Goal: Transaction & Acquisition: Download file/media

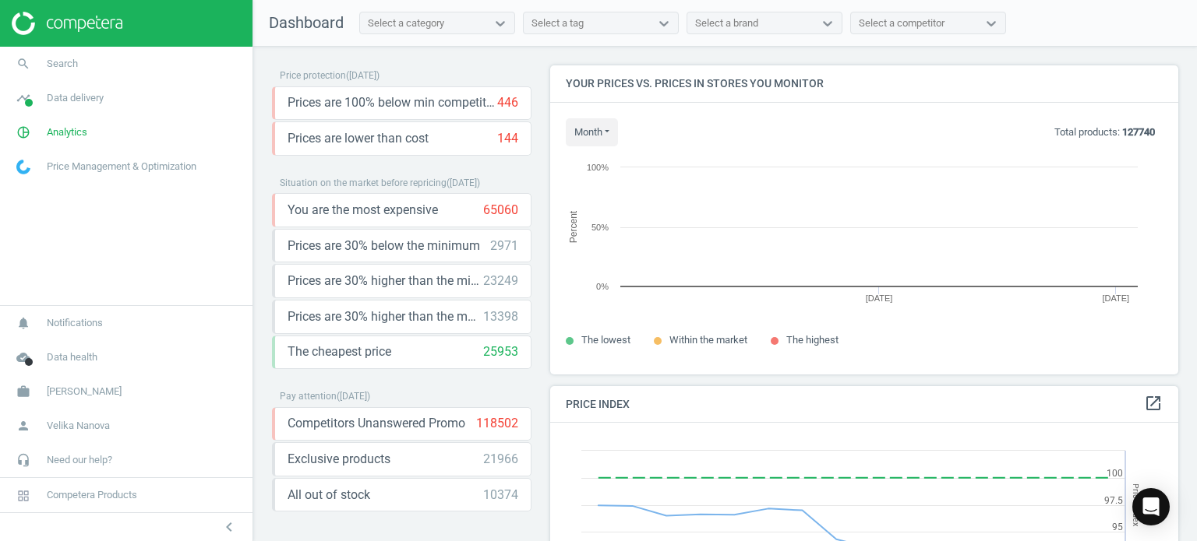
scroll to position [333, 640]
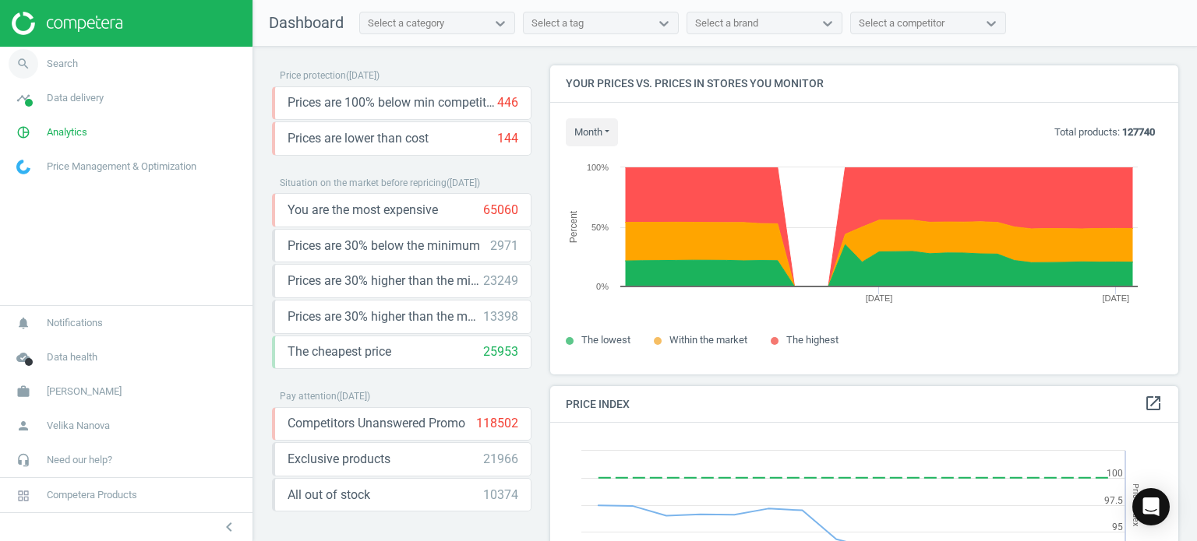
click at [47, 58] on span "Search" at bounding box center [62, 64] width 31 height 14
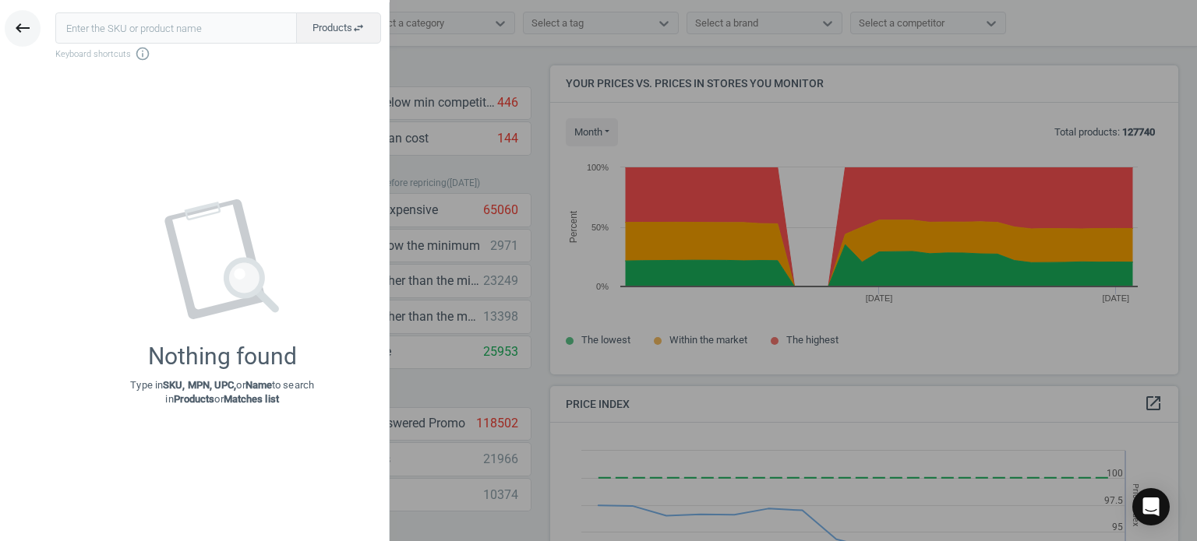
click at [16, 23] on icon "keyboard_backspace" at bounding box center [22, 28] width 19 height 19
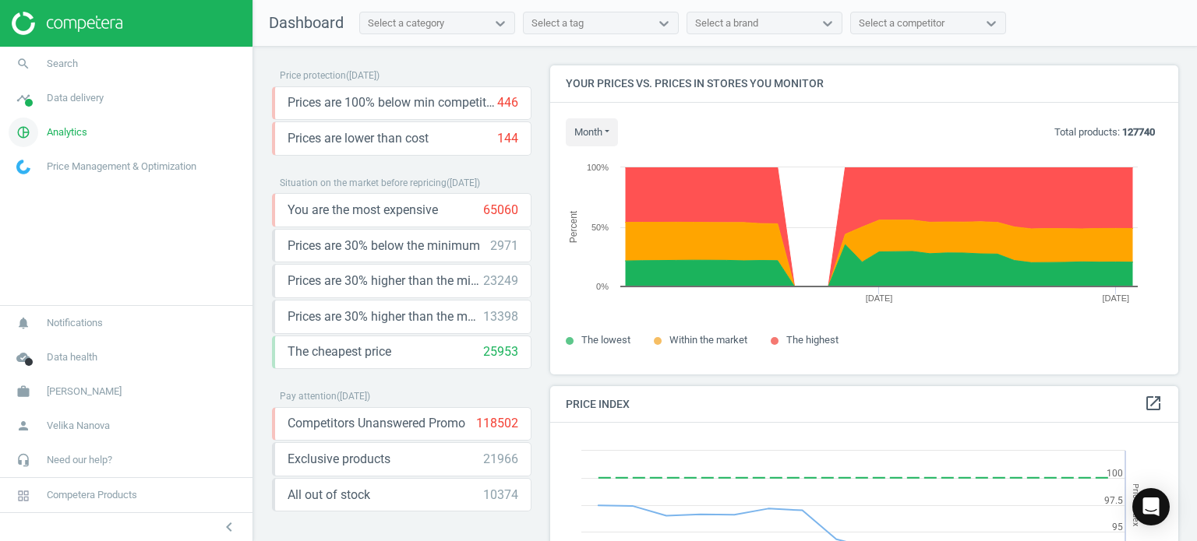
click at [79, 127] on span "Analytics" at bounding box center [67, 132] width 41 height 14
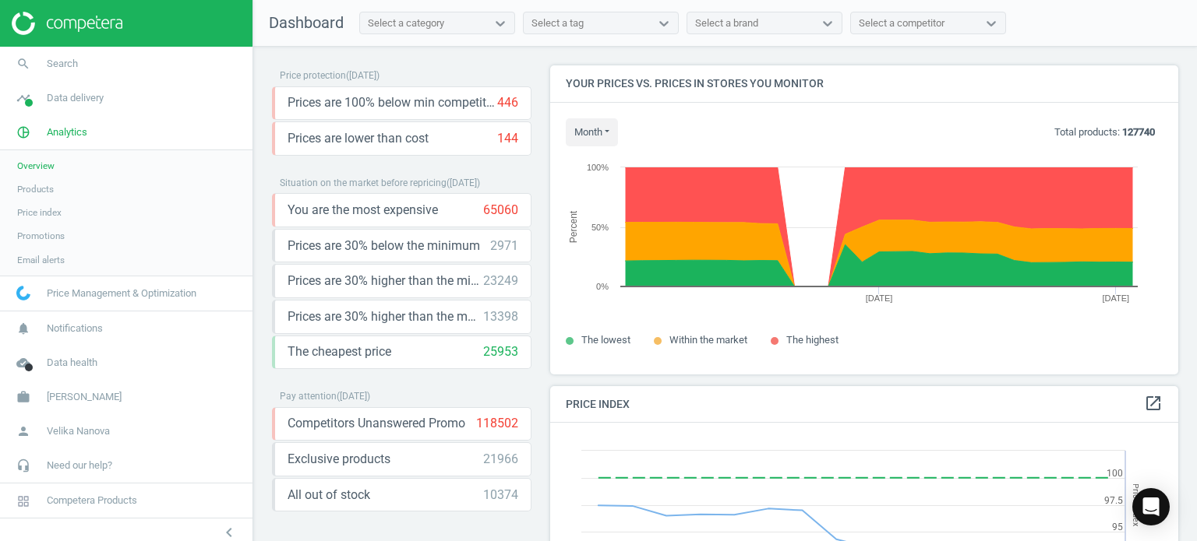
click at [48, 188] on span "Products" at bounding box center [35, 189] width 37 height 12
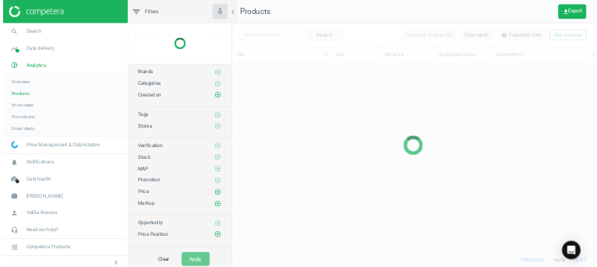
scroll to position [364, 721]
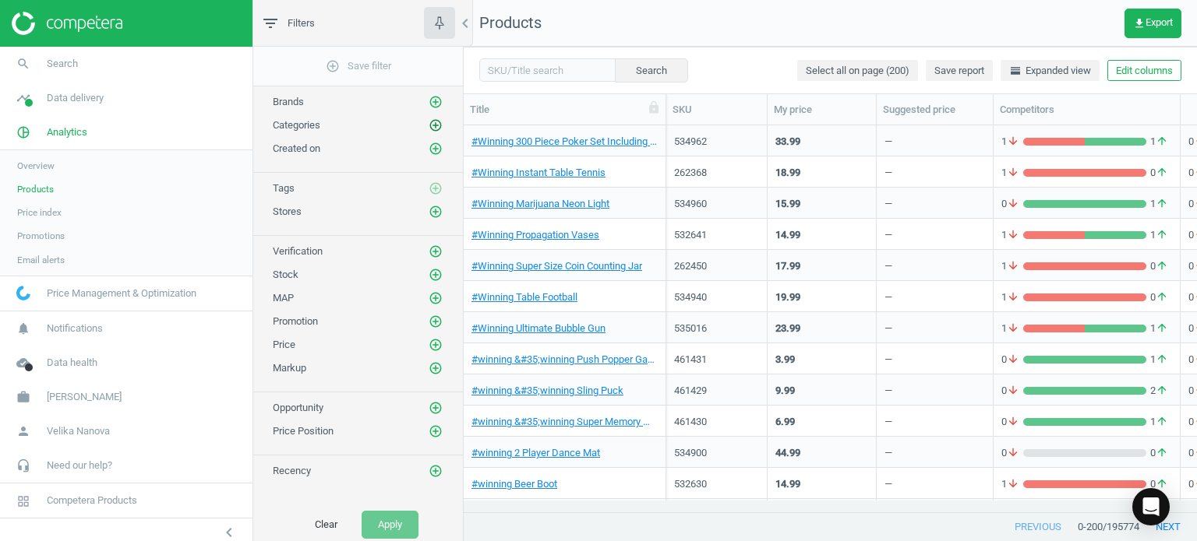
click at [431, 125] on icon "add_circle_outline" at bounding box center [435, 125] width 14 height 14
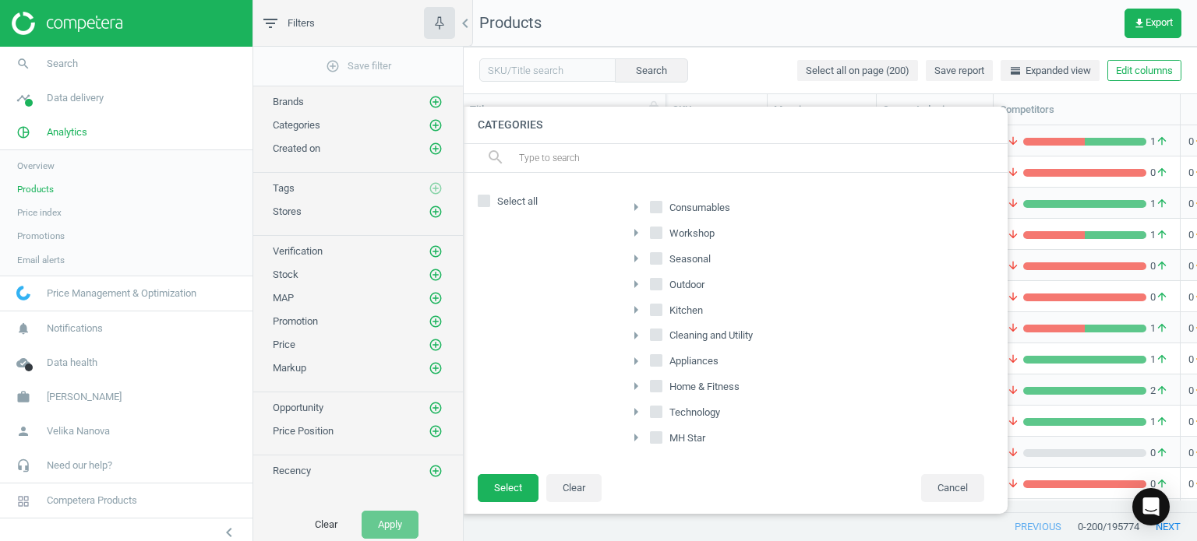
click at [658, 206] on input "Consumables" at bounding box center [656, 207] width 10 height 10
checkbox input "true"
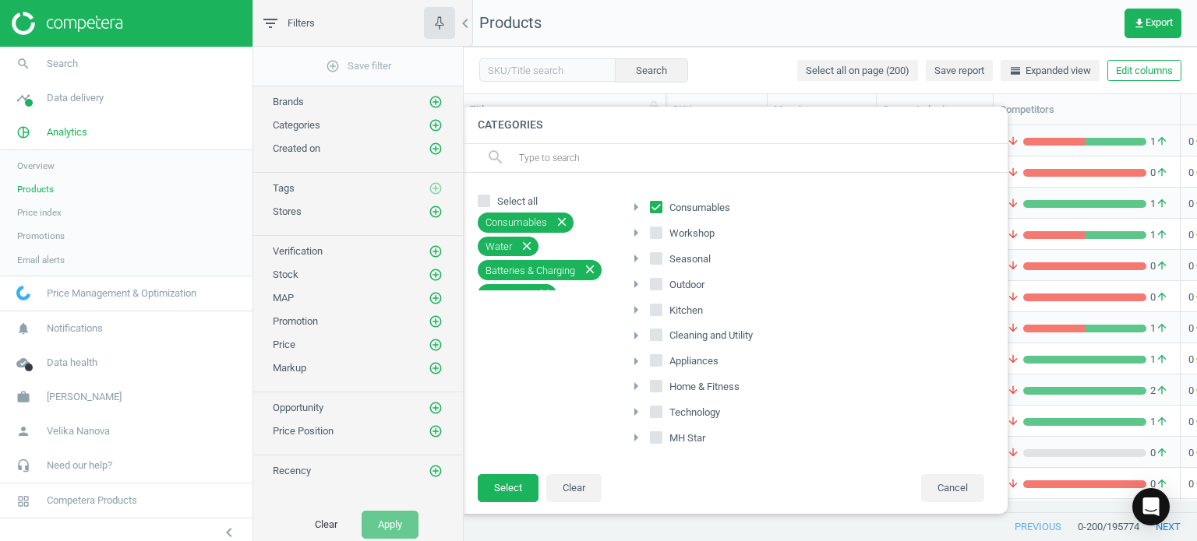
click at [660, 263] on icon at bounding box center [656, 258] width 12 height 12
click at [660, 263] on input "Seasonal" at bounding box center [656, 258] width 10 height 10
checkbox input "true"
click at [656, 284] on input "Outdoor" at bounding box center [656, 284] width 10 height 10
checkbox input "true"
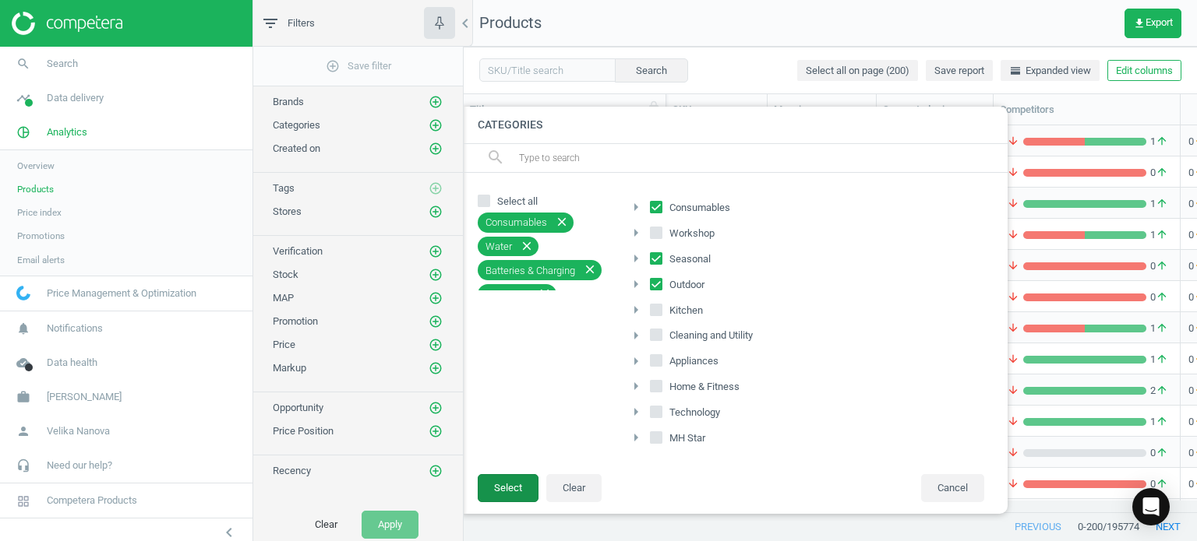
click at [496, 482] on button "Select" at bounding box center [508, 488] width 61 height 28
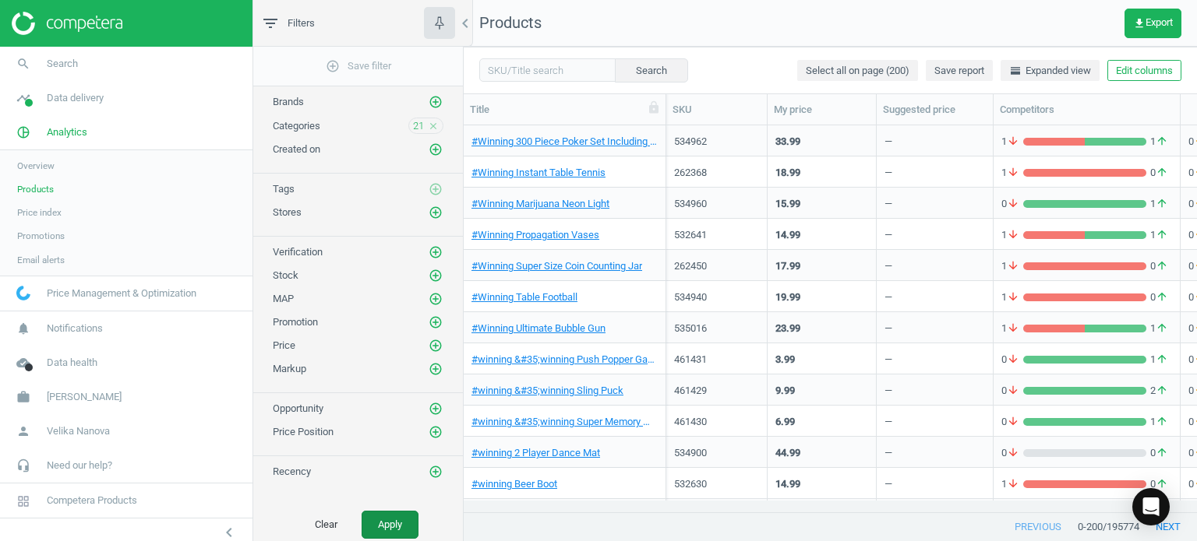
click at [383, 531] on button "Apply" at bounding box center [389, 525] width 57 height 28
click at [1150, 22] on span "get_app Export" at bounding box center [1153, 23] width 40 height 12
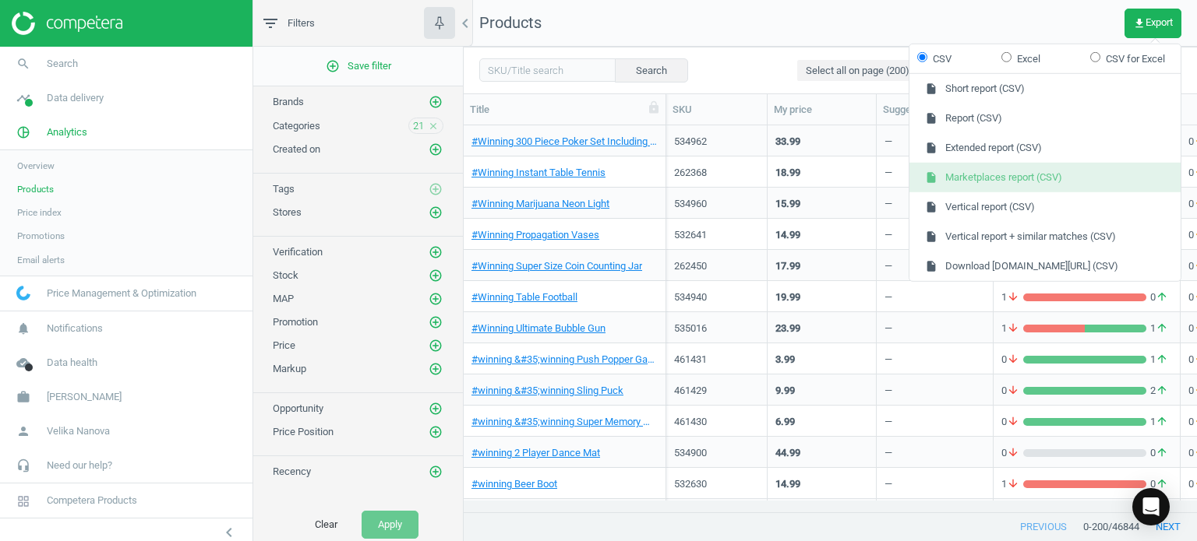
click at [1024, 182] on button "insert_drive_file Marketplaces report (CSV)" at bounding box center [1044, 178] width 271 height 30
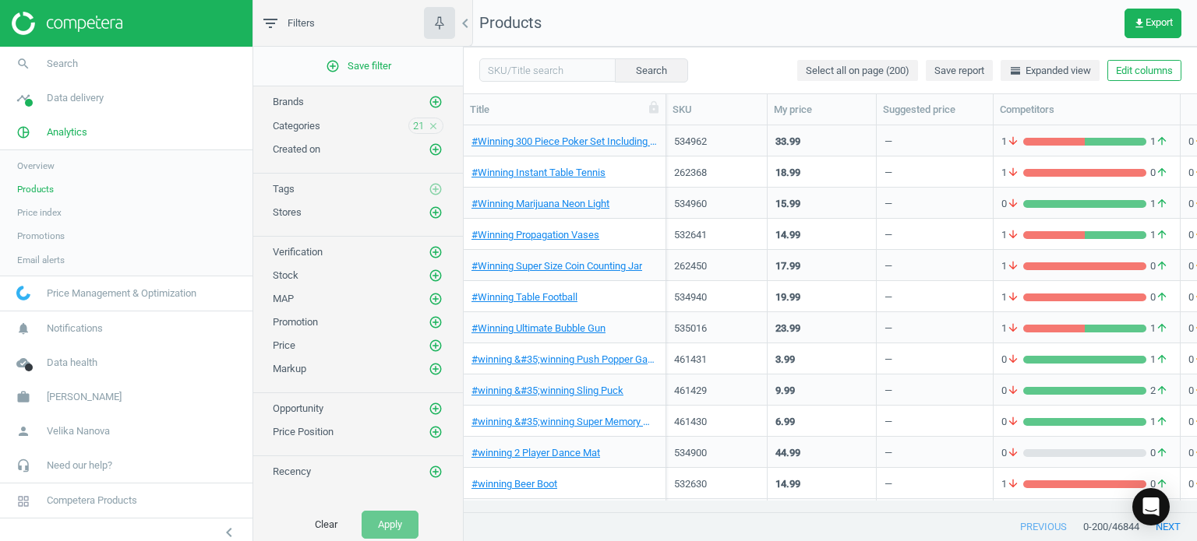
click at [435, 125] on icon "close" at bounding box center [433, 126] width 11 height 11
click at [435, 125] on icon "add_circle_outline" at bounding box center [435, 125] width 14 height 14
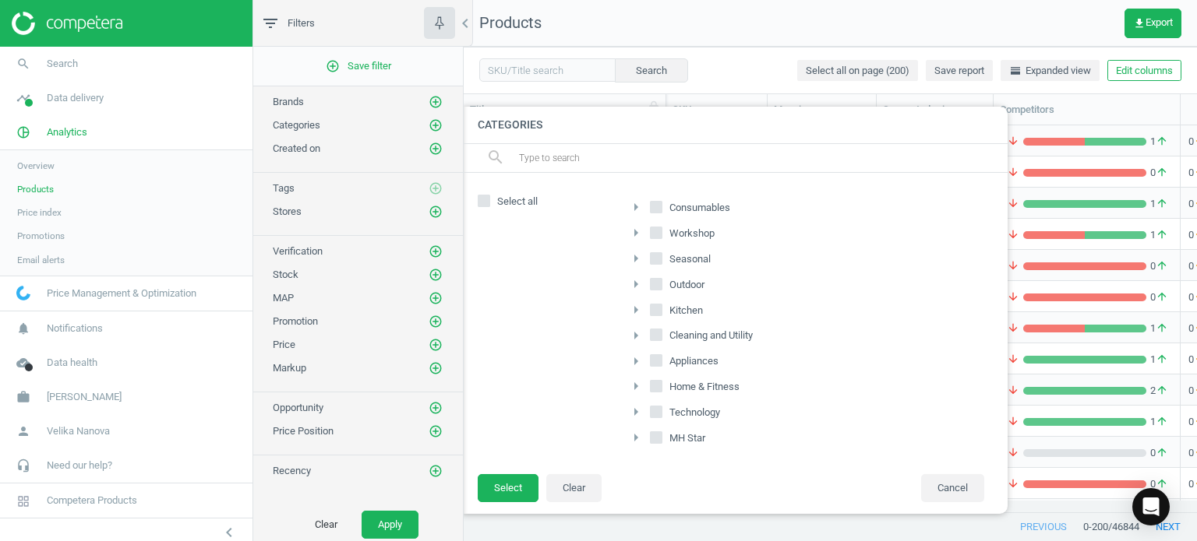
drag, startPoint x: 708, startPoint y: 386, endPoint x: 704, endPoint y: 393, distance: 8.7
click at [708, 386] on span "Home & Fitness" at bounding box center [704, 387] width 76 height 14
click at [661, 386] on input "Home & Fitness" at bounding box center [656, 387] width 10 height 10
checkbox input "true"
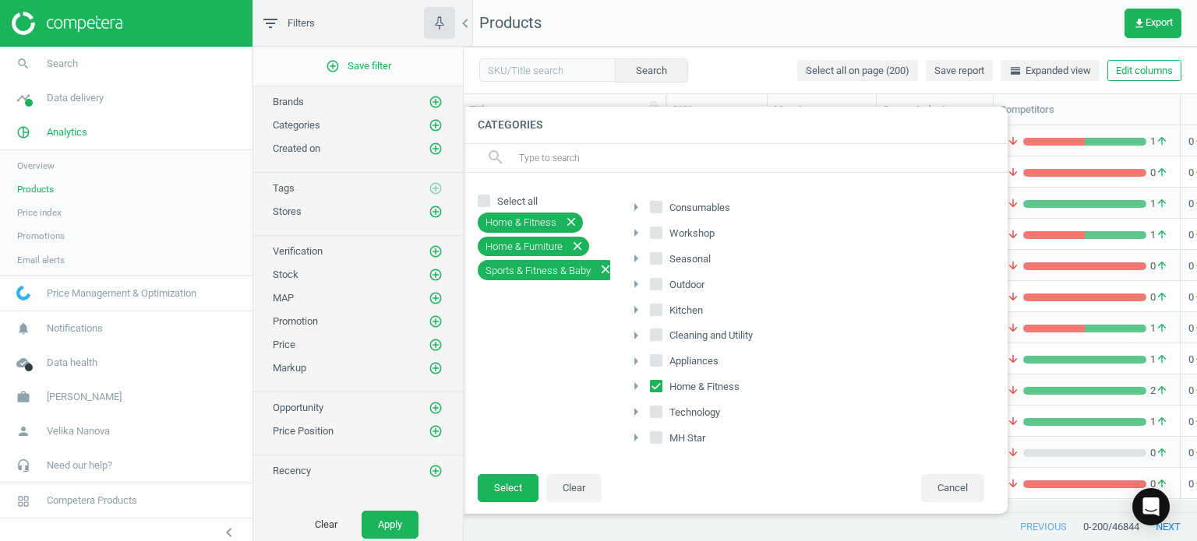
click at [689, 436] on span "MH Star" at bounding box center [687, 439] width 42 height 14
click at [661, 436] on input "MH Star" at bounding box center [656, 438] width 10 height 10
checkbox input "true"
click at [503, 488] on button "Select" at bounding box center [508, 488] width 61 height 28
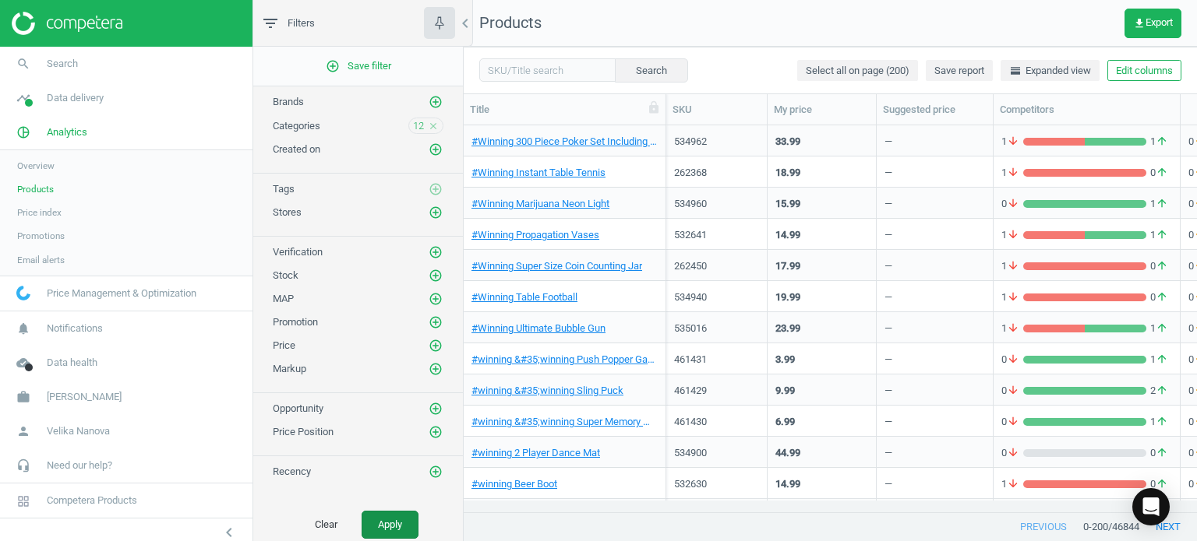
click at [384, 526] on button "Apply" at bounding box center [389, 525] width 57 height 28
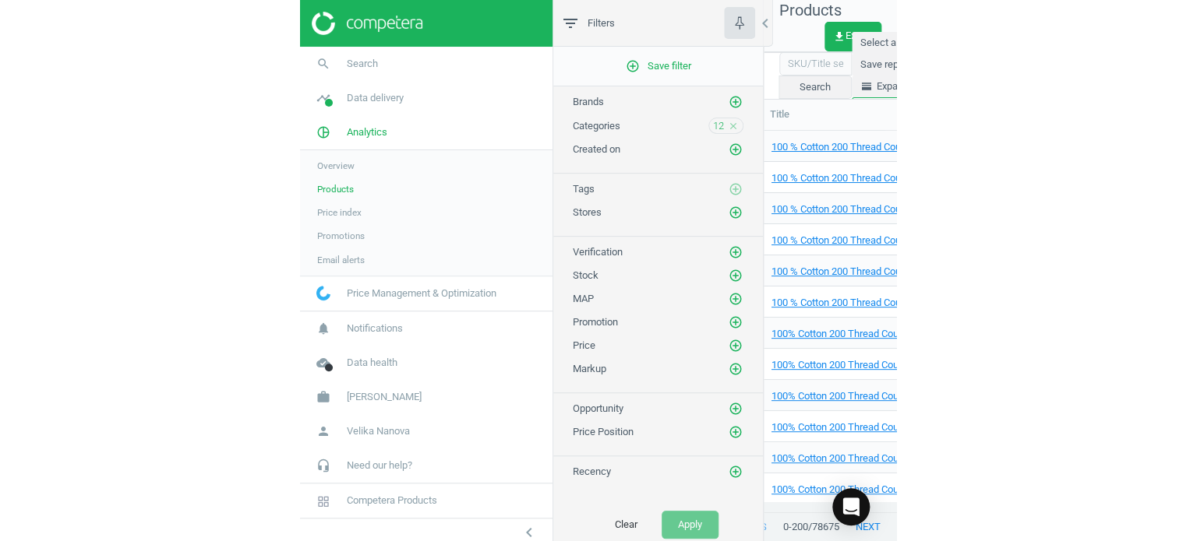
scroll to position [364, 721]
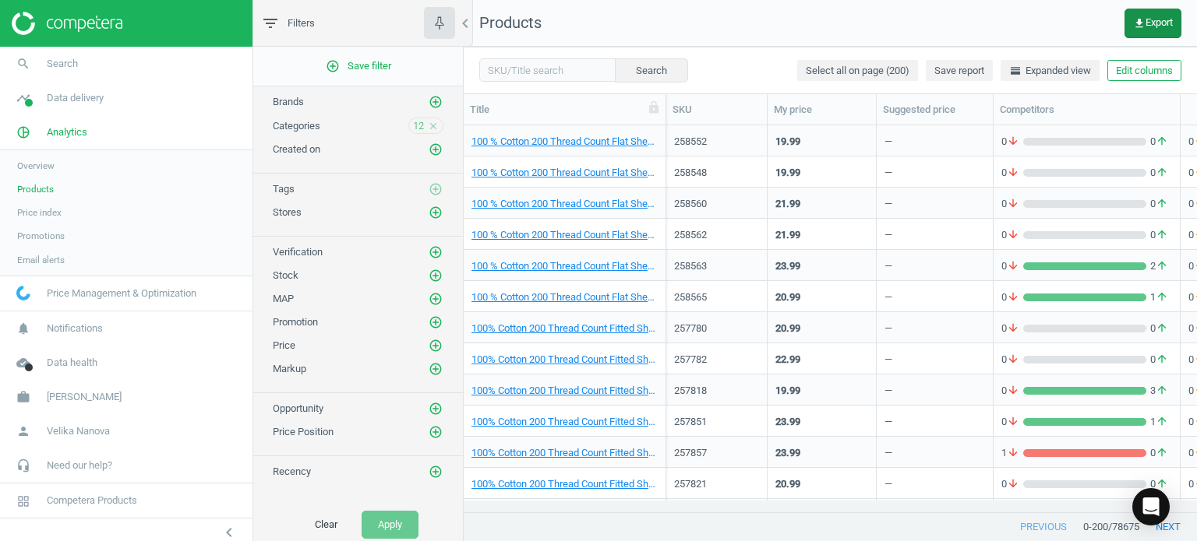
click at [1156, 21] on span "get_app Export" at bounding box center [1153, 23] width 40 height 12
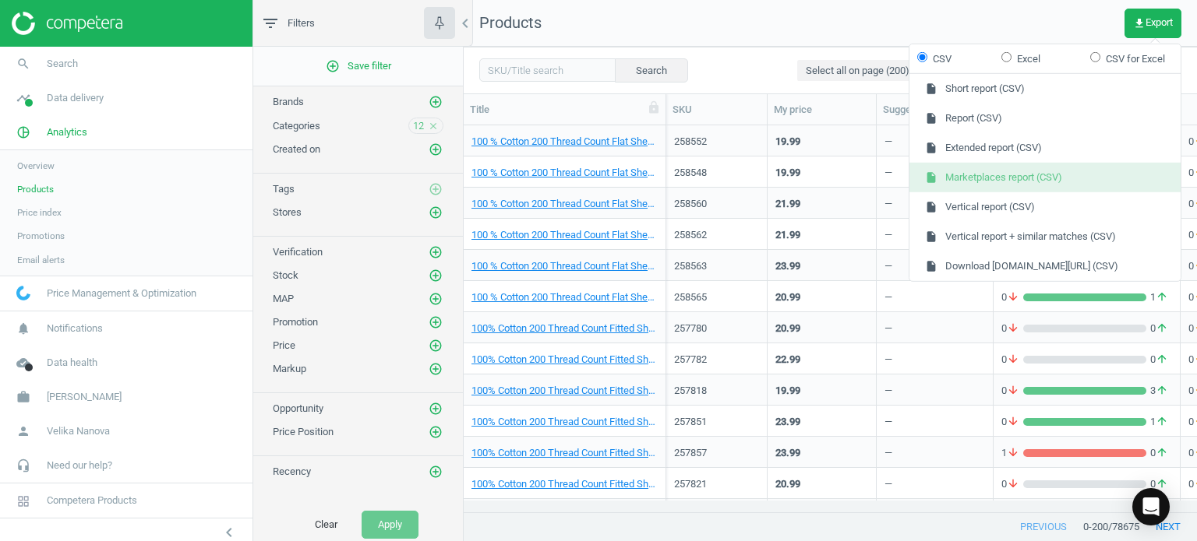
click at [1032, 181] on button "insert_drive_file Marketplaces report (CSV)" at bounding box center [1044, 178] width 271 height 30
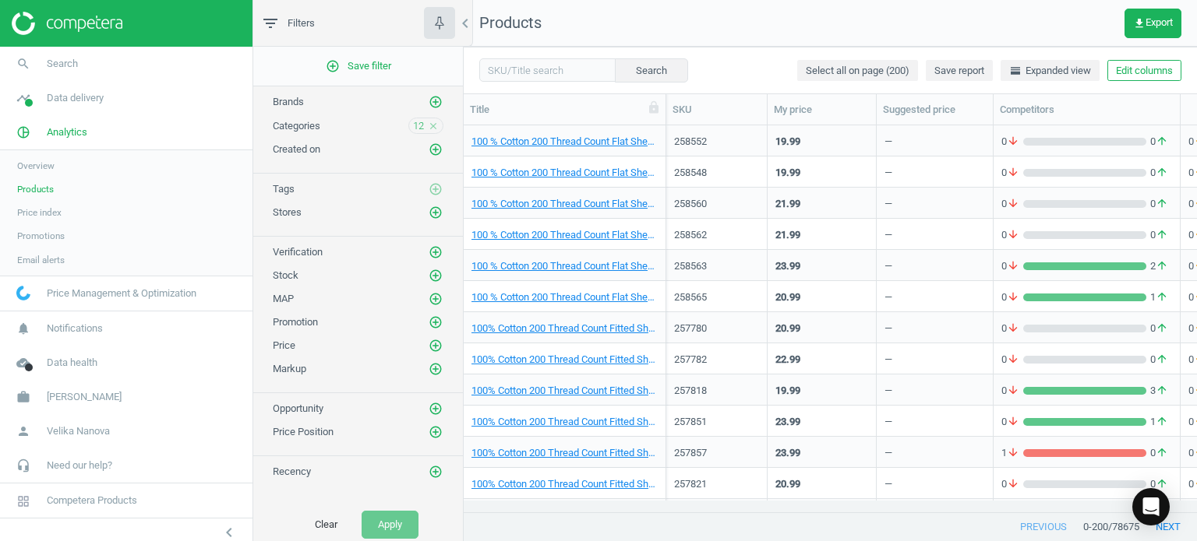
click at [428, 125] on icon "close" at bounding box center [433, 126] width 11 height 11
click at [428, 125] on icon "add_circle_outline" at bounding box center [435, 125] width 14 height 14
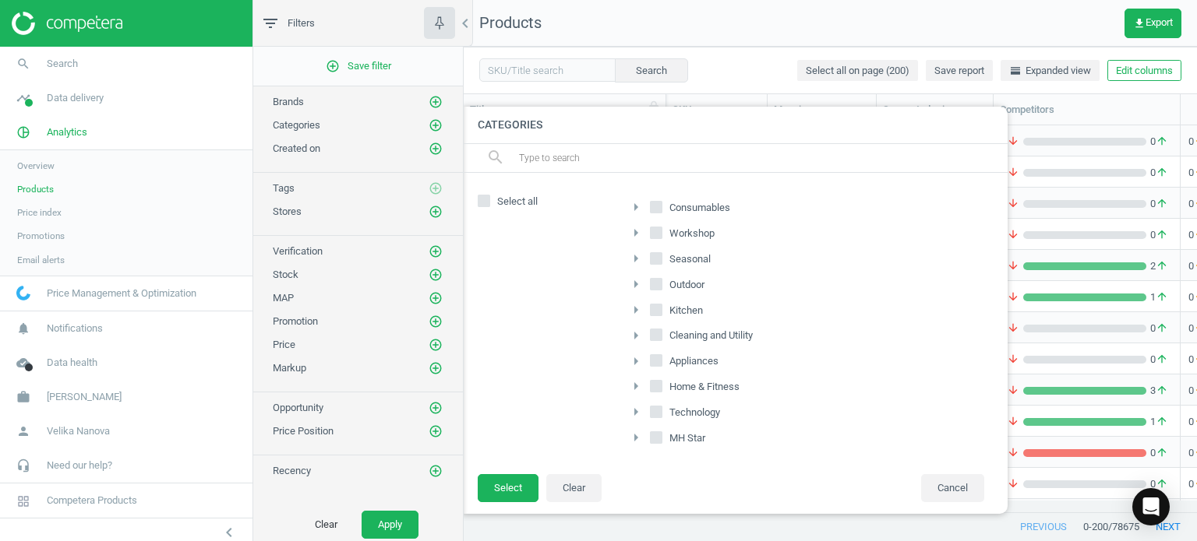
click at [698, 364] on span "Appliances" at bounding box center [693, 361] width 55 height 14
click at [661, 364] on input "Appliances" at bounding box center [656, 361] width 10 height 10
checkbox input "true"
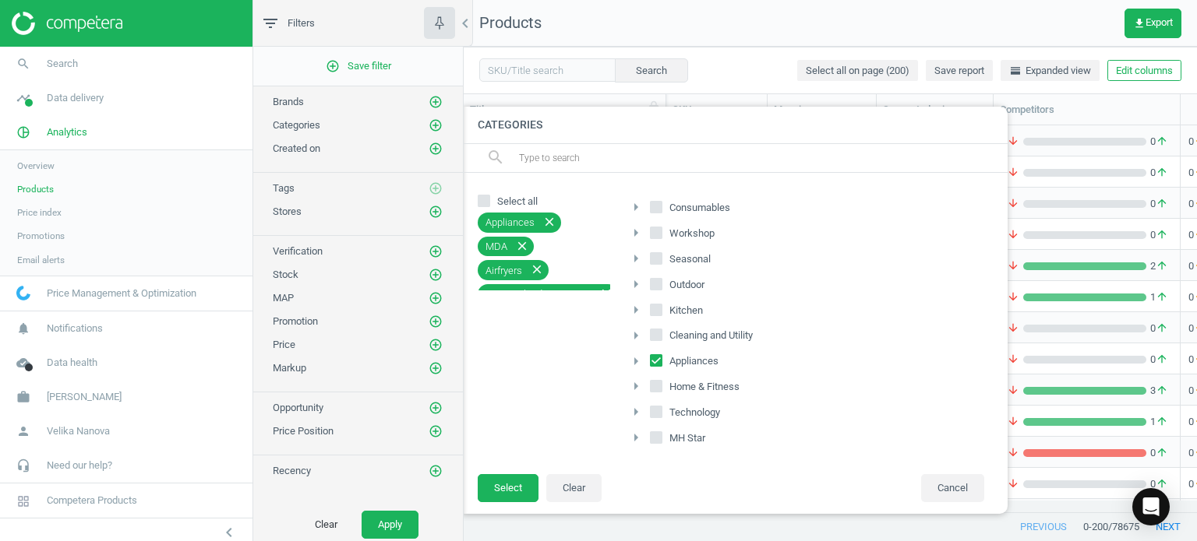
click at [693, 238] on span "Workshop" at bounding box center [691, 234] width 51 height 14
click at [661, 238] on input "Workshop" at bounding box center [656, 232] width 10 height 10
checkbox input "true"
click at [681, 309] on span "Kitchen" at bounding box center [686, 311] width 40 height 14
click at [661, 309] on input "Kitchen" at bounding box center [656, 310] width 10 height 10
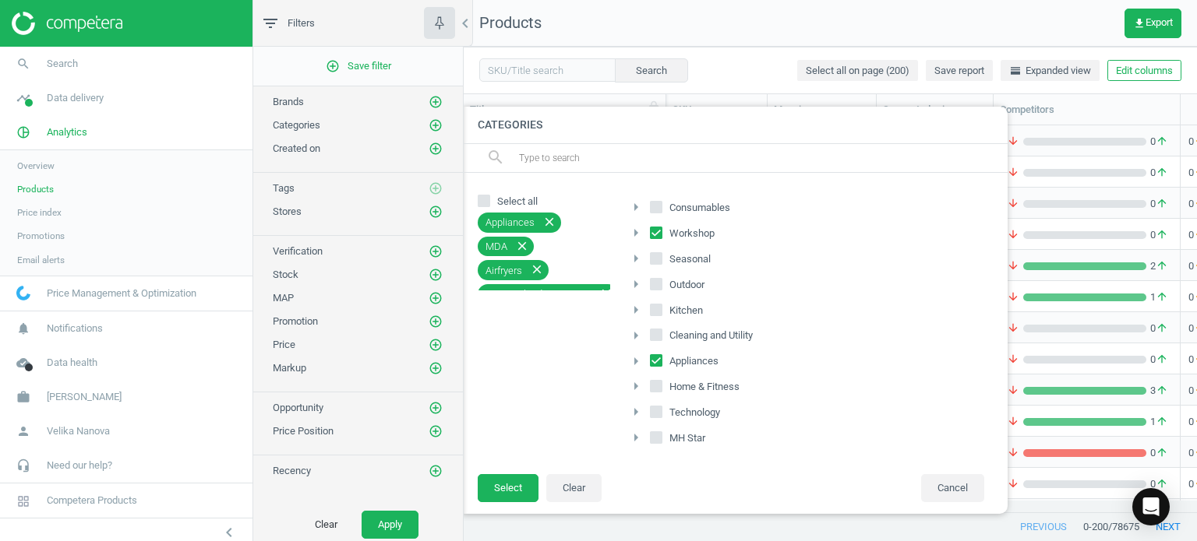
checkbox input "true"
click at [728, 336] on span "Cleaning and Utility" at bounding box center [711, 336] width 90 height 14
click at [661, 336] on input "Cleaning and Utility" at bounding box center [656, 335] width 10 height 10
checkbox input "true"
click at [495, 476] on button "Select" at bounding box center [508, 488] width 61 height 28
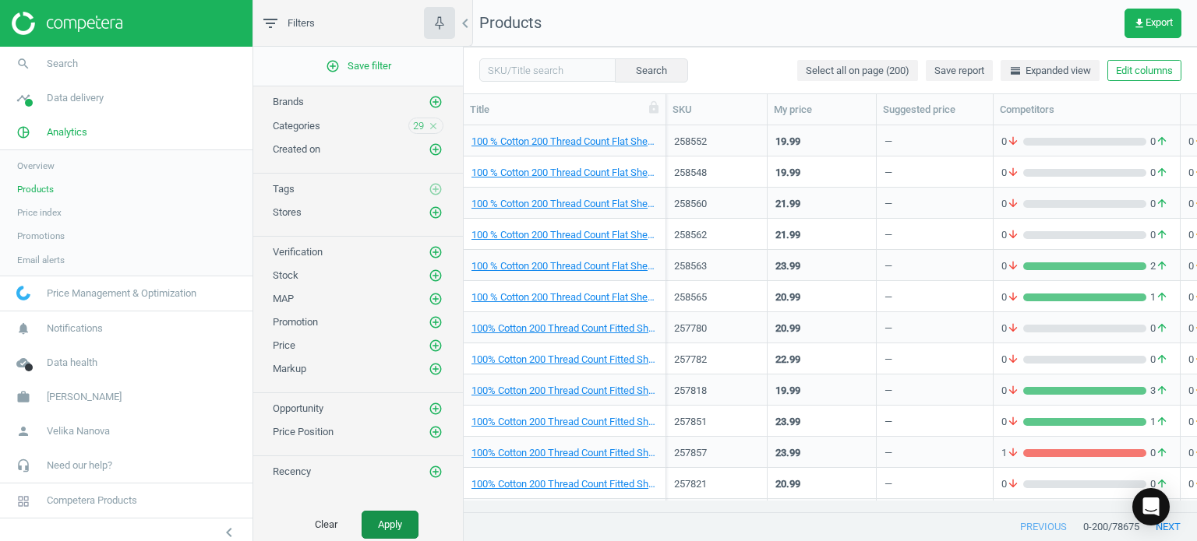
click at [383, 520] on button "Apply" at bounding box center [389, 525] width 57 height 28
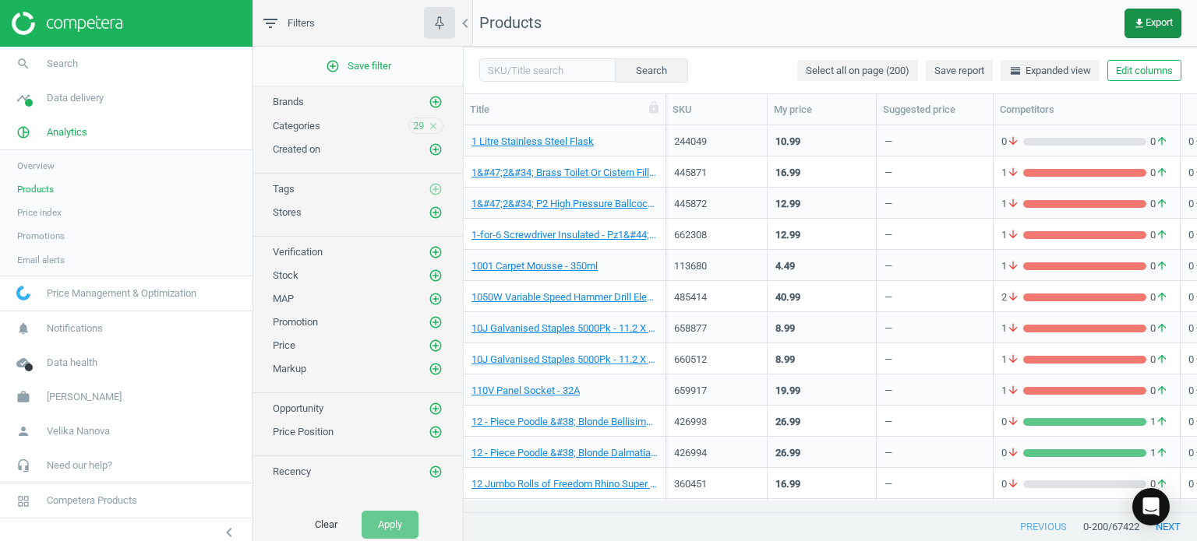
click at [1153, 12] on button "get_app Export" at bounding box center [1152, 24] width 57 height 30
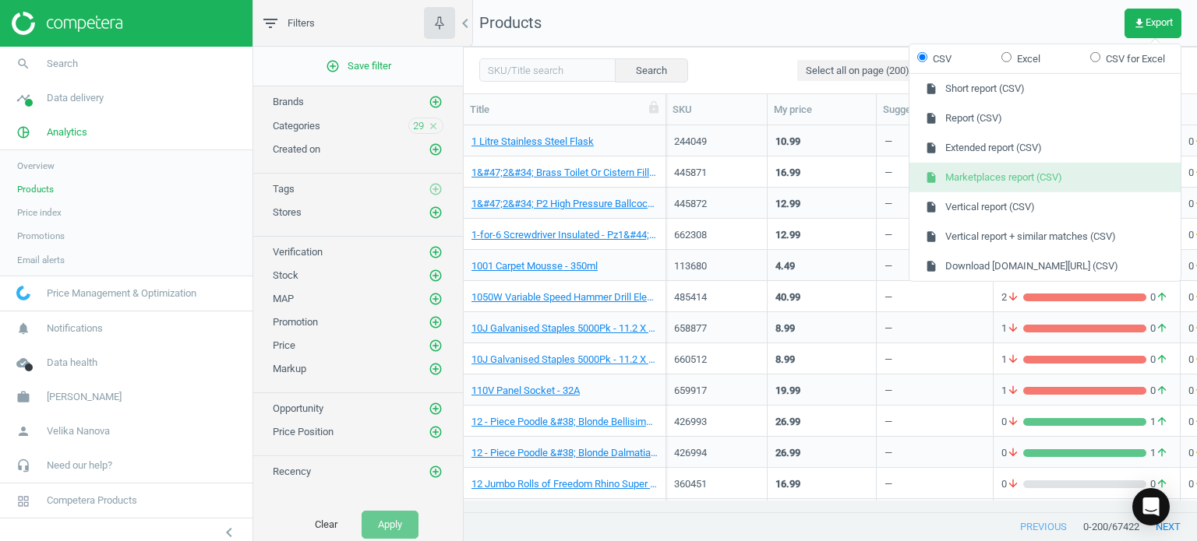
click at [1047, 183] on button "insert_drive_file Marketplaces report (CSV)" at bounding box center [1044, 178] width 271 height 30
